Goal: Task Accomplishment & Management: Manage account settings

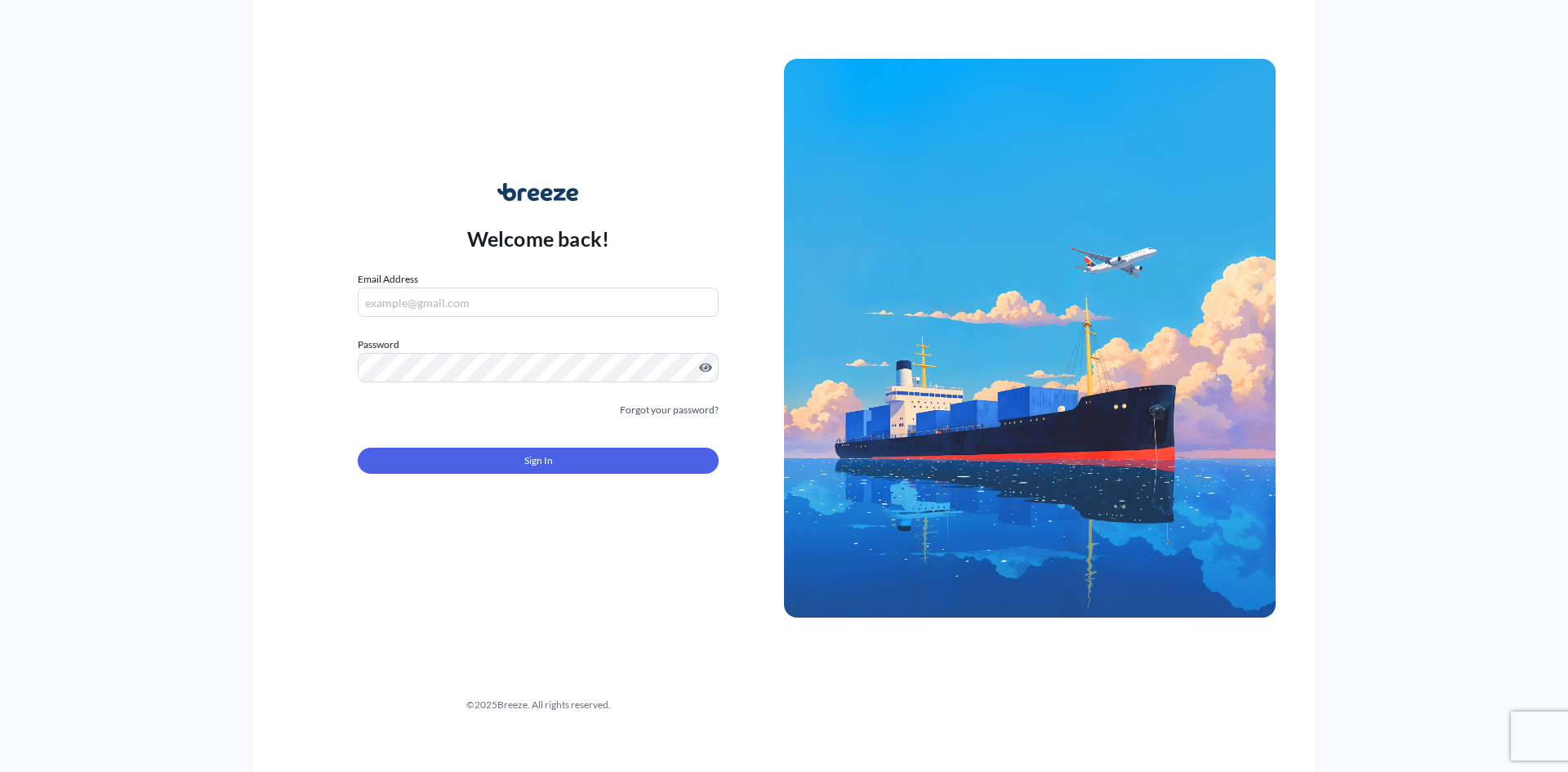
click at [500, 309] on input "Email Address" at bounding box center [538, 301] width 361 height 29
click at [526, 302] on input "[EMAIL_ADDRESS][DOMAIN_NAME]`" at bounding box center [538, 301] width 361 height 29
type input "[EMAIL_ADDRESS][DOMAIN_NAME]"
click at [699, 365] on div at bounding box center [538, 367] width 361 height 29
click at [529, 458] on span "Sign In" at bounding box center [538, 461] width 29 height 16
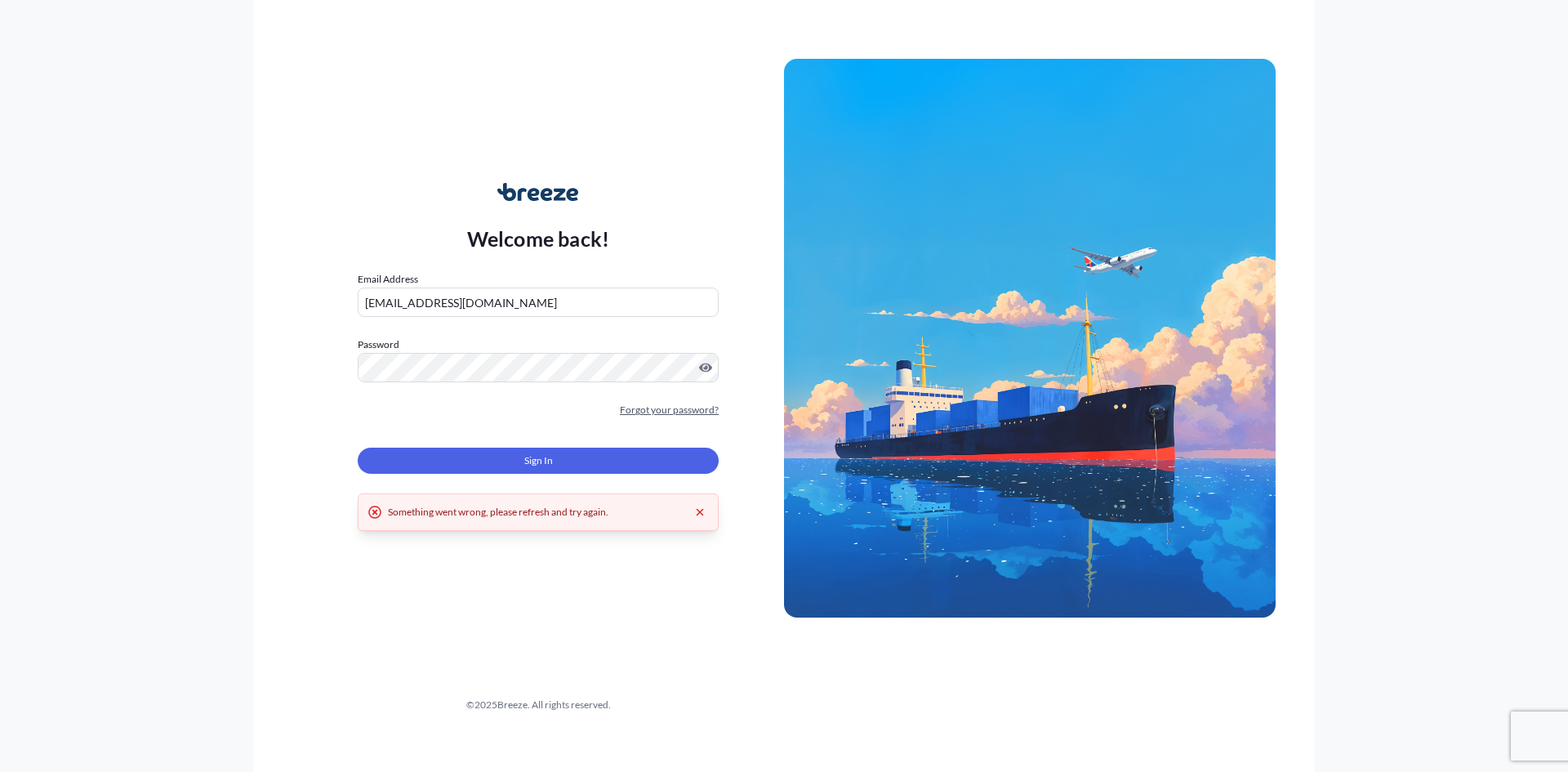
click at [649, 414] on link "Forgot your password?" at bounding box center [669, 410] width 99 height 16
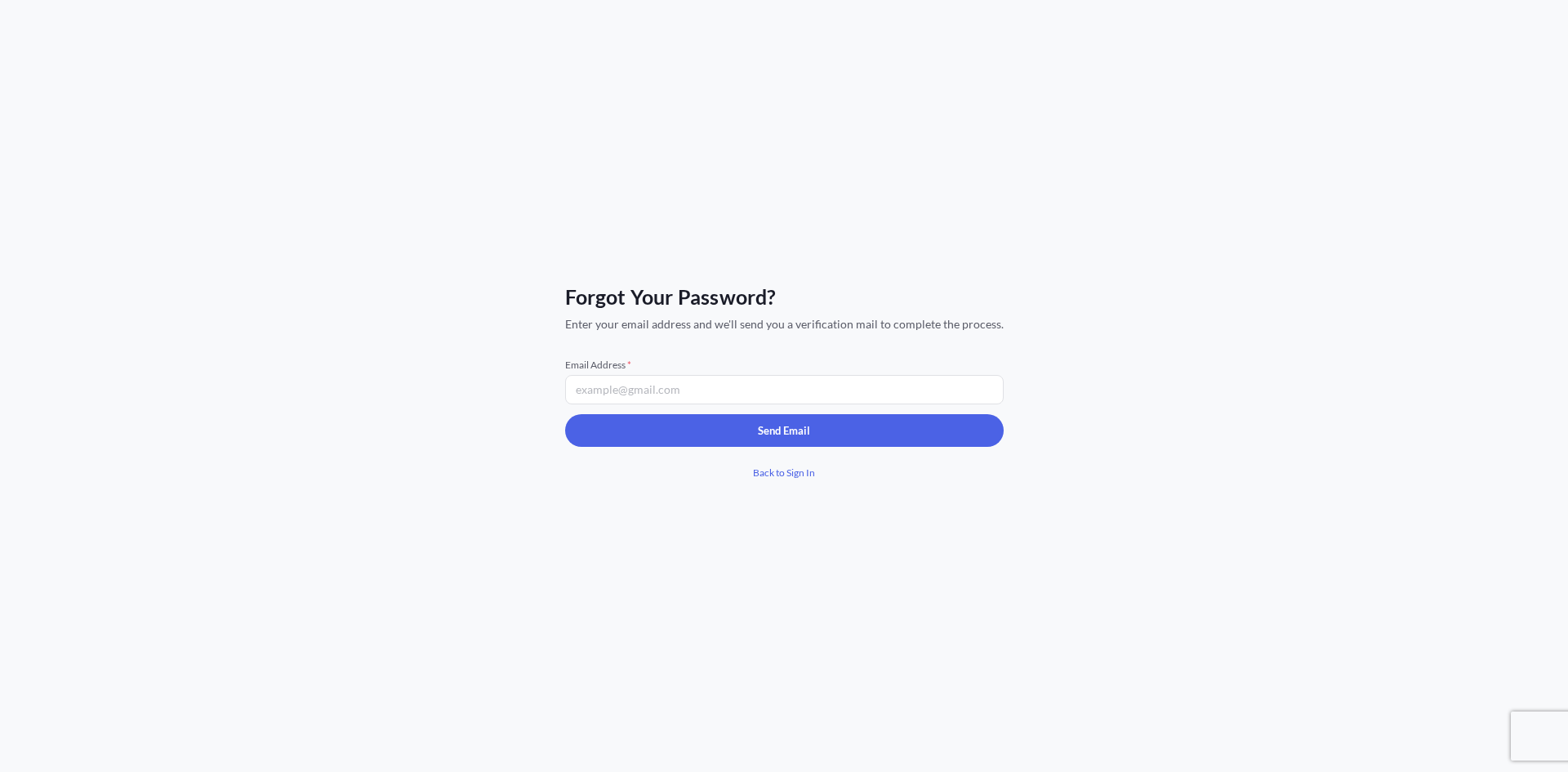
click at [647, 394] on input "Email Address *" at bounding box center [784, 389] width 439 height 29
type input "[EMAIL_ADDRESS][DOMAIN_NAME]"
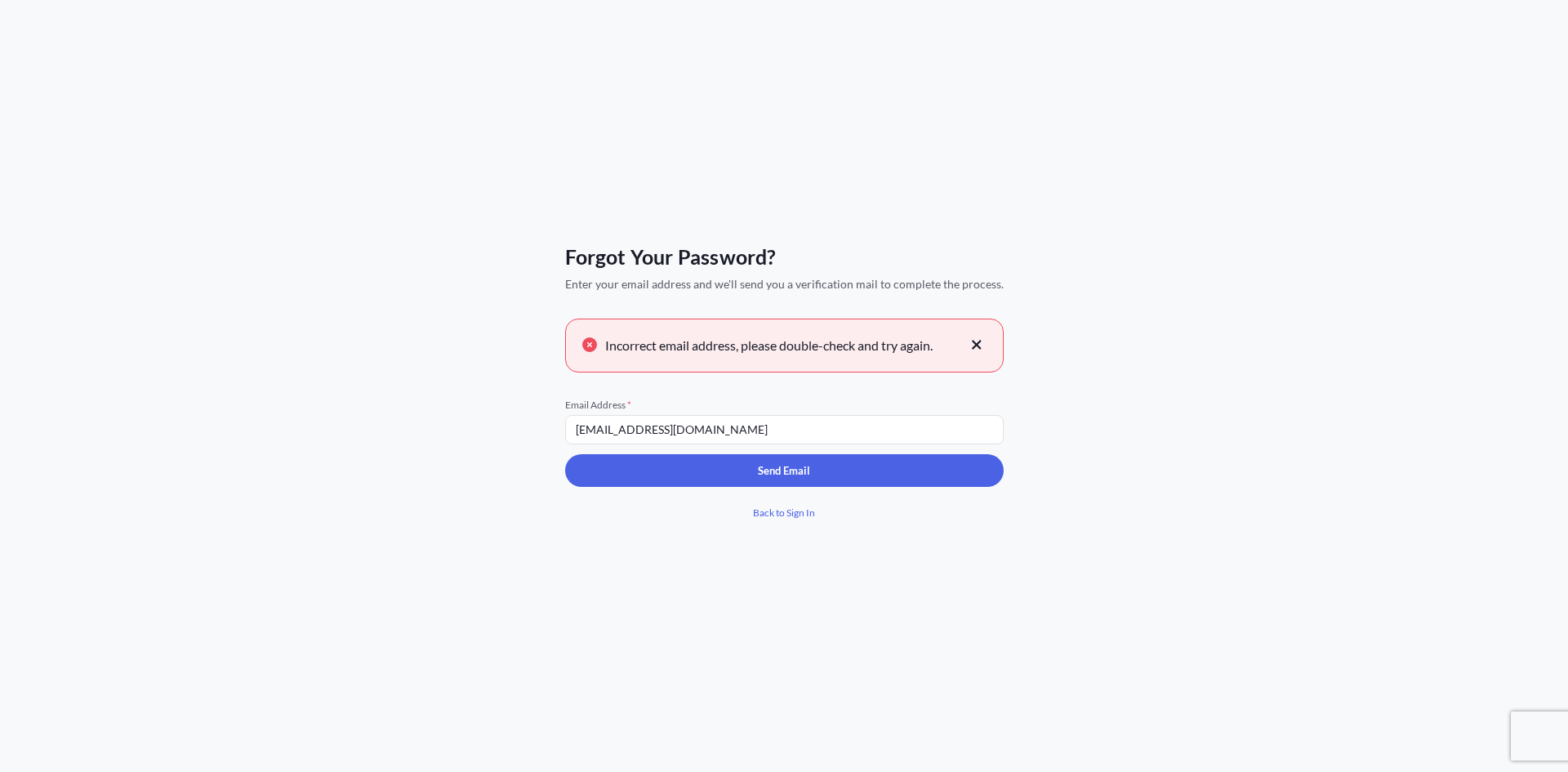
click at [971, 342] on icon at bounding box center [976, 344] width 12 height 14
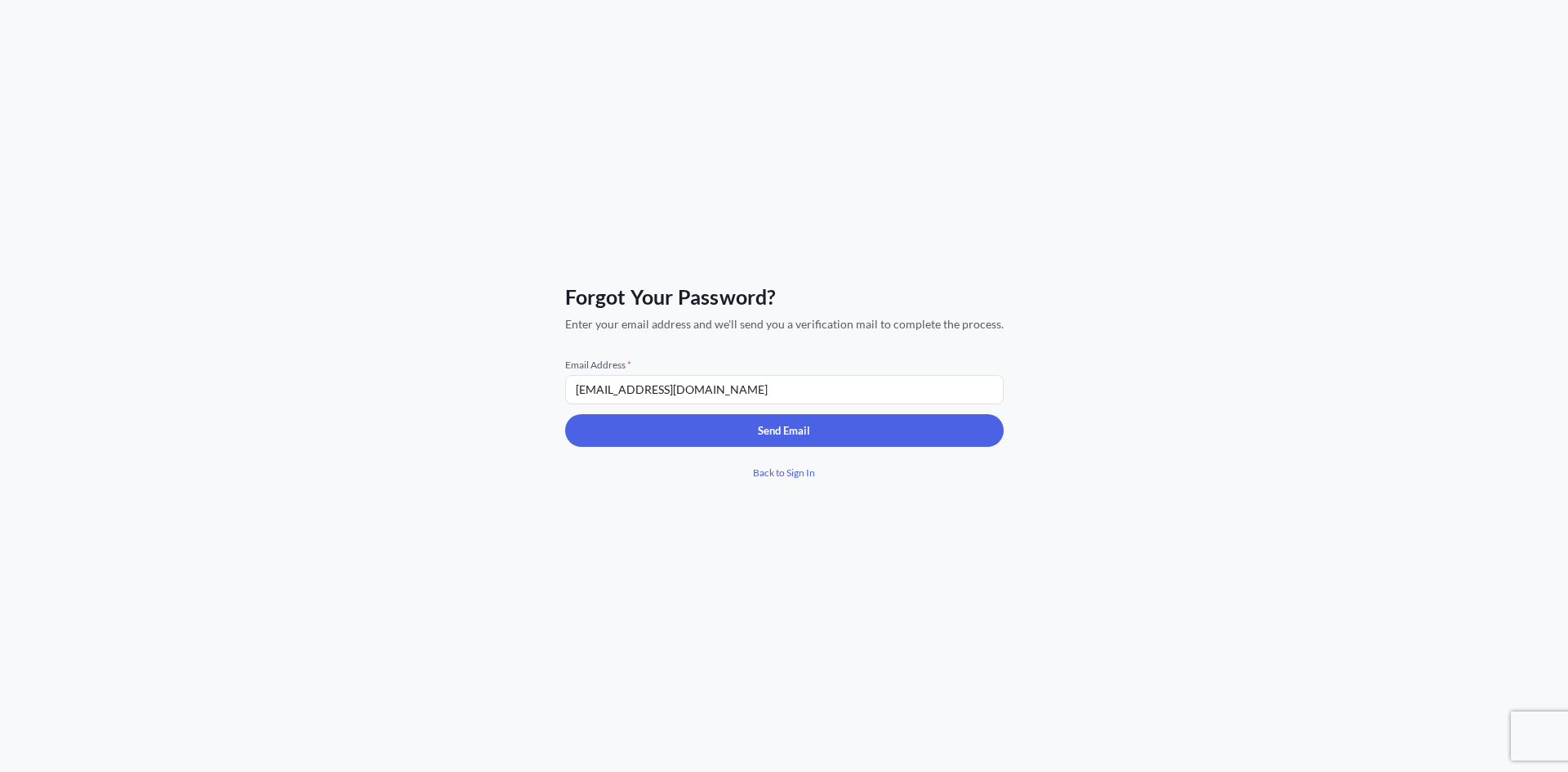
click at [806, 391] on input "[EMAIL_ADDRESS][DOMAIN_NAME]" at bounding box center [784, 389] width 439 height 29
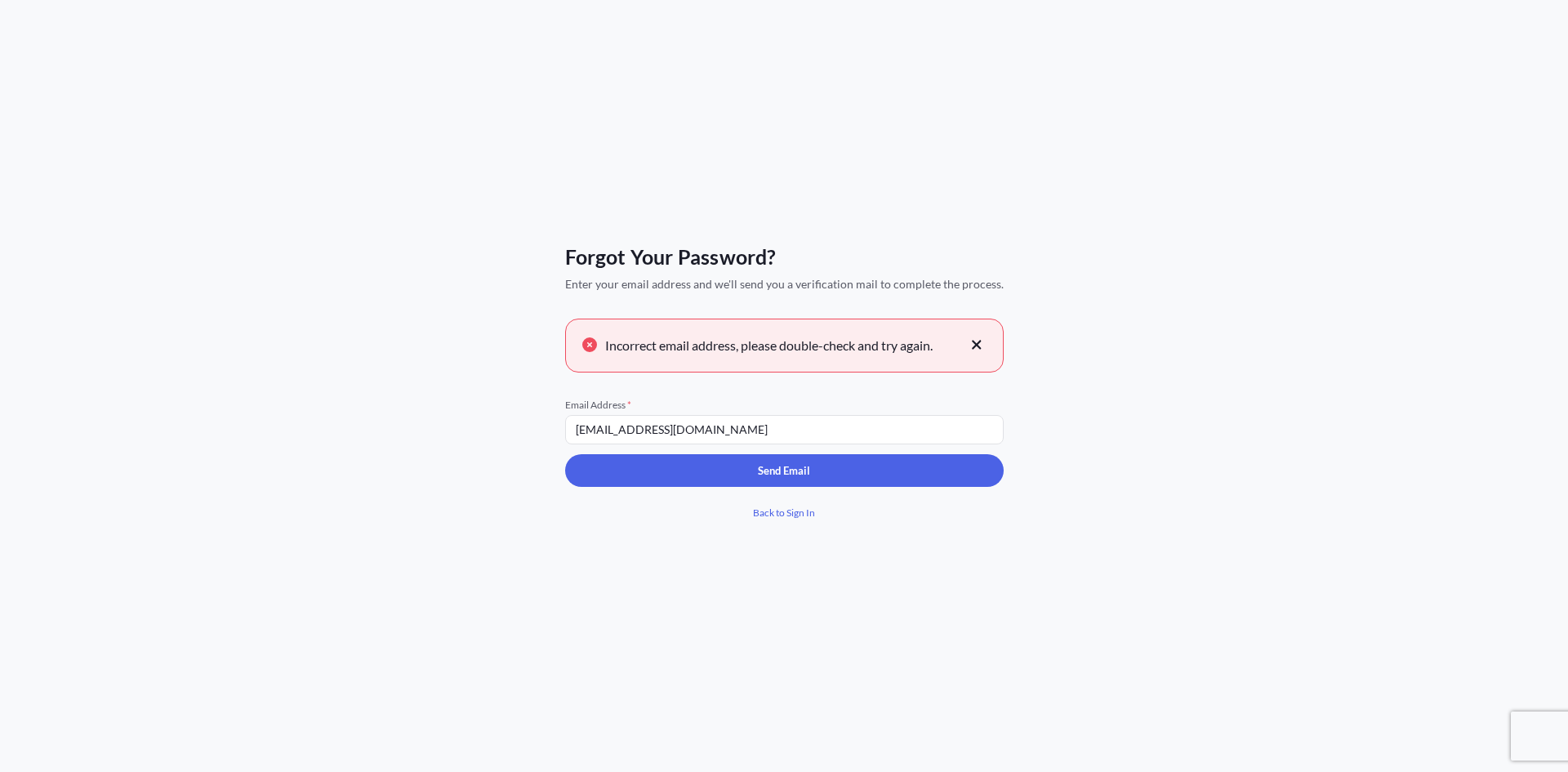
click at [972, 343] on icon at bounding box center [976, 344] width 9 height 9
